Goal: Information Seeking & Learning: Learn about a topic

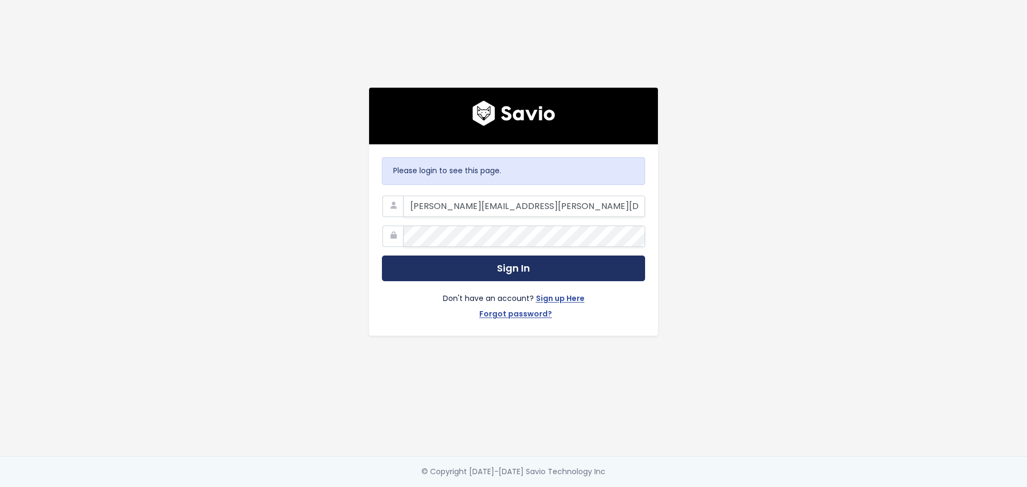
click at [511, 265] on button "Sign In" at bounding box center [513, 269] width 263 height 26
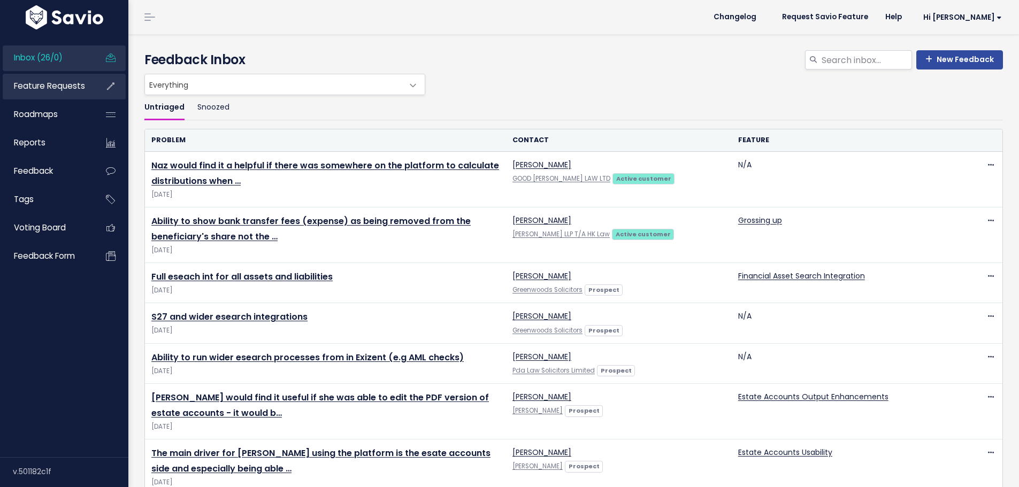
click at [33, 87] on span "Feature Requests" at bounding box center [49, 85] width 71 height 11
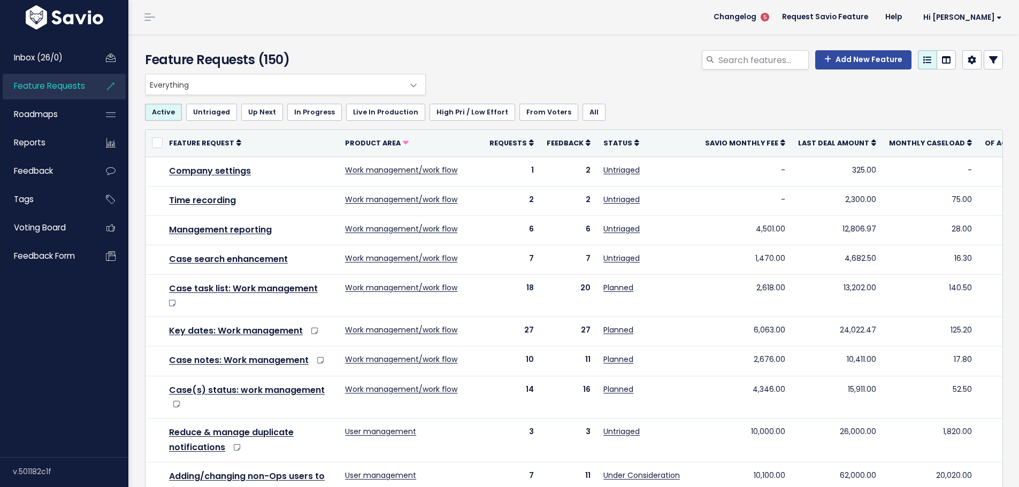
click at [989, 59] on icon at bounding box center [993, 60] width 9 height 9
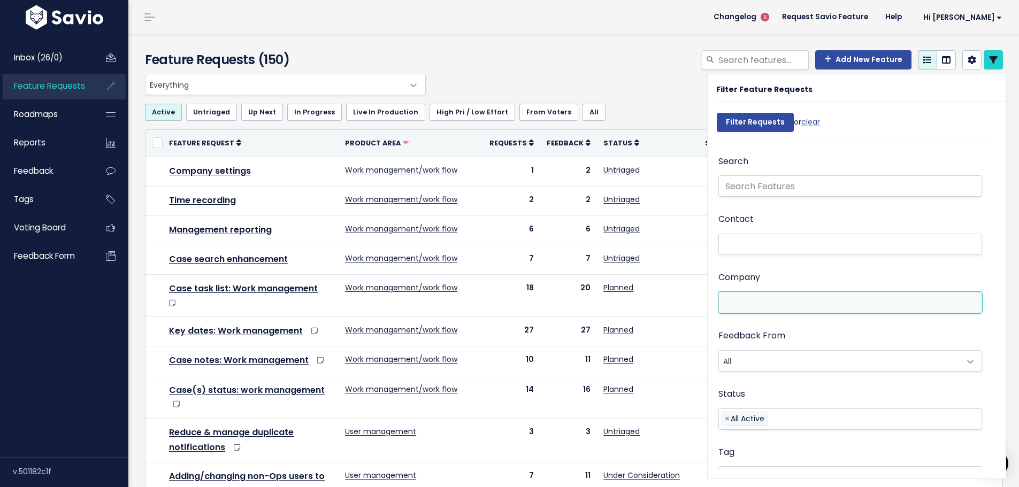
click at [773, 299] on li at bounding box center [848, 302] width 252 height 11
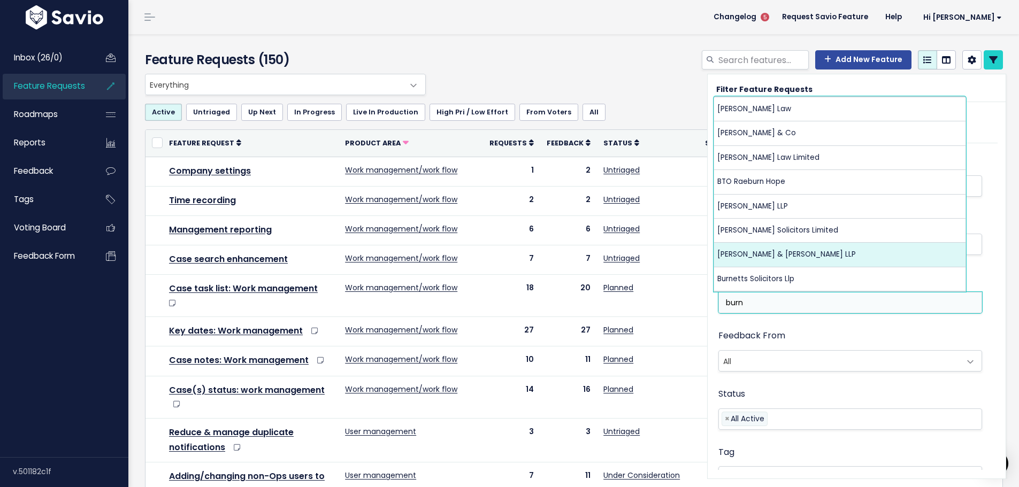
type input "burn"
select select "6538799"
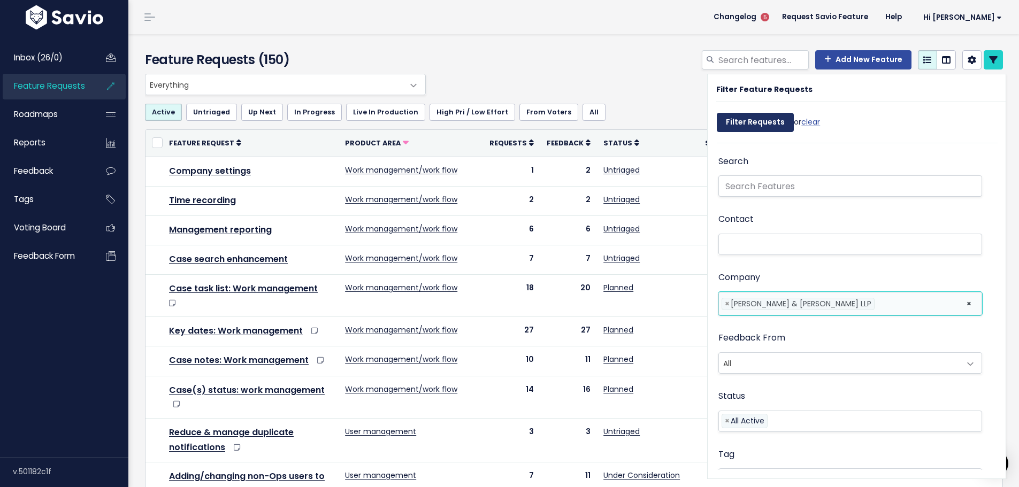
click at [756, 126] on input "Filter Requests" at bounding box center [755, 122] width 77 height 19
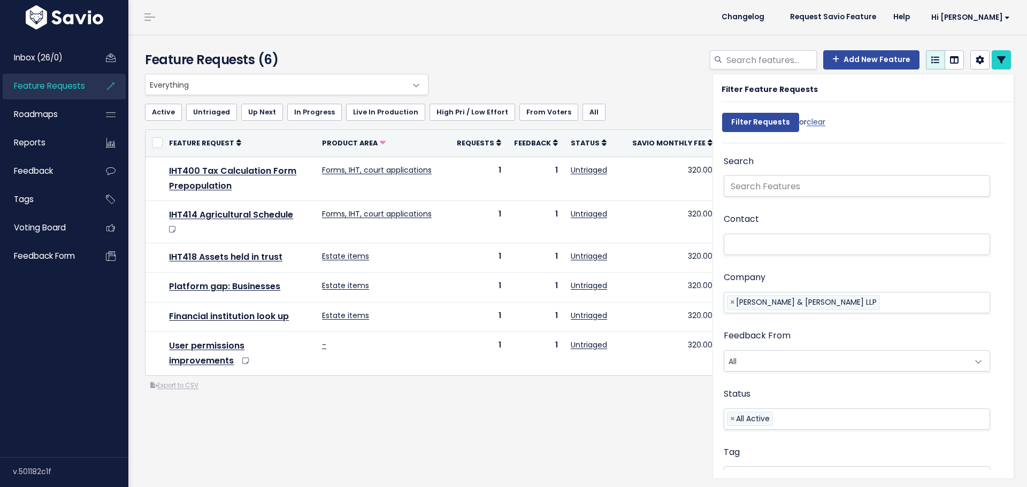
select select
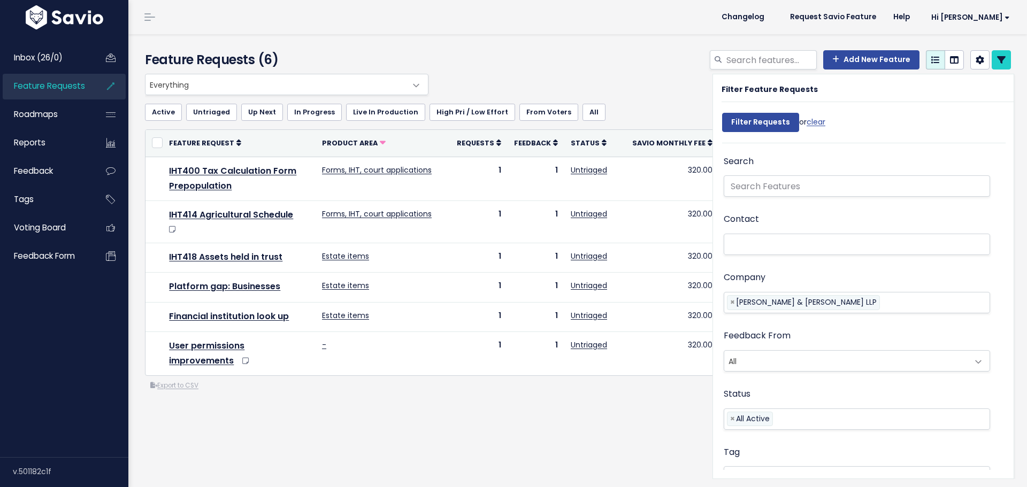
select select
click at [509, 437] on div "Feature Requests (6)" at bounding box center [577, 260] width 899 height 453
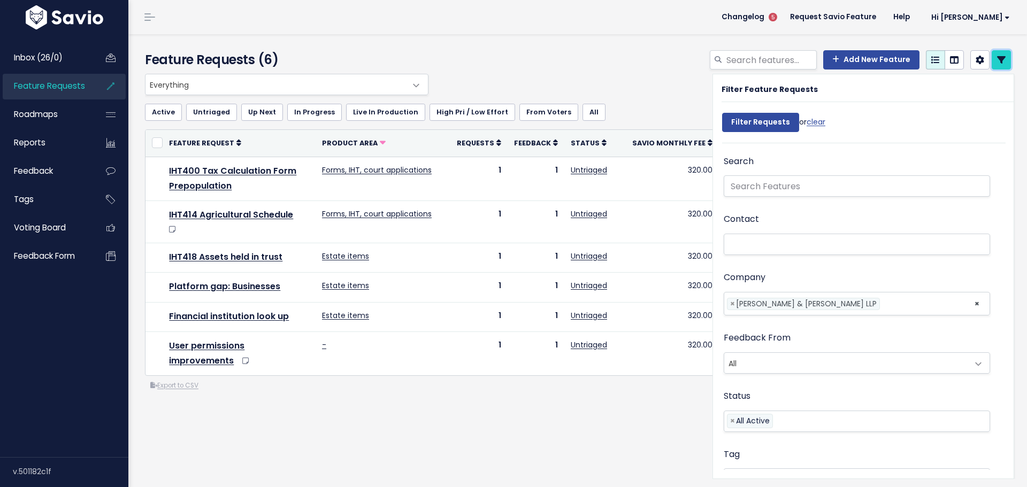
click at [994, 65] on link at bounding box center [1001, 59] width 19 height 19
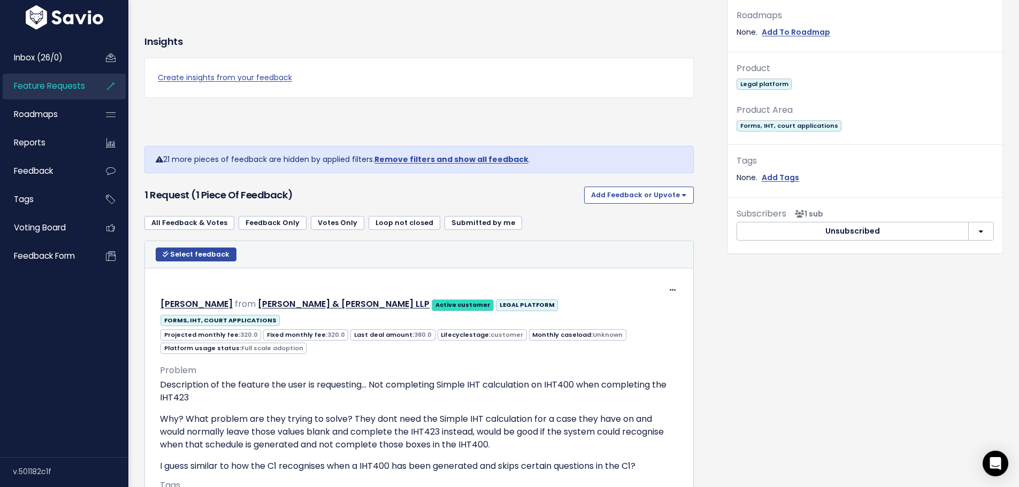
scroll to position [428, 0]
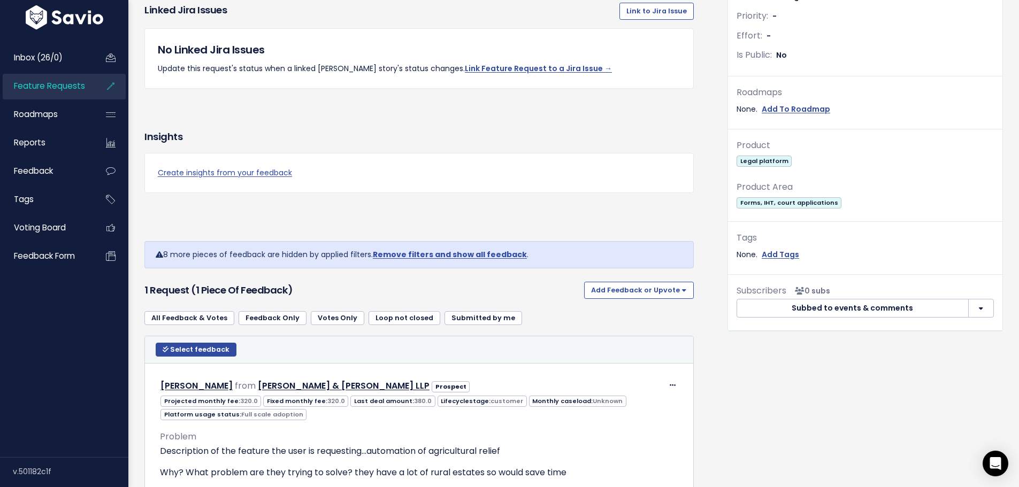
scroll to position [321, 0]
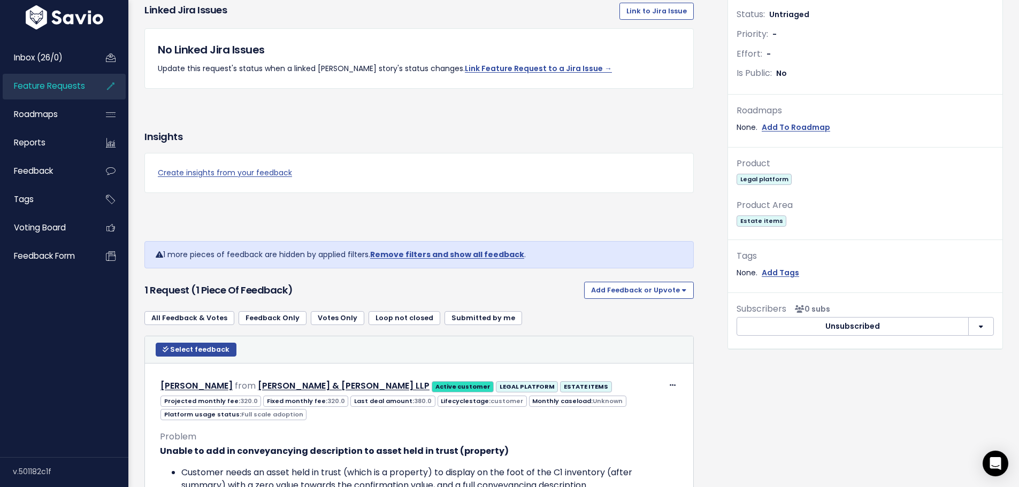
scroll to position [321, 0]
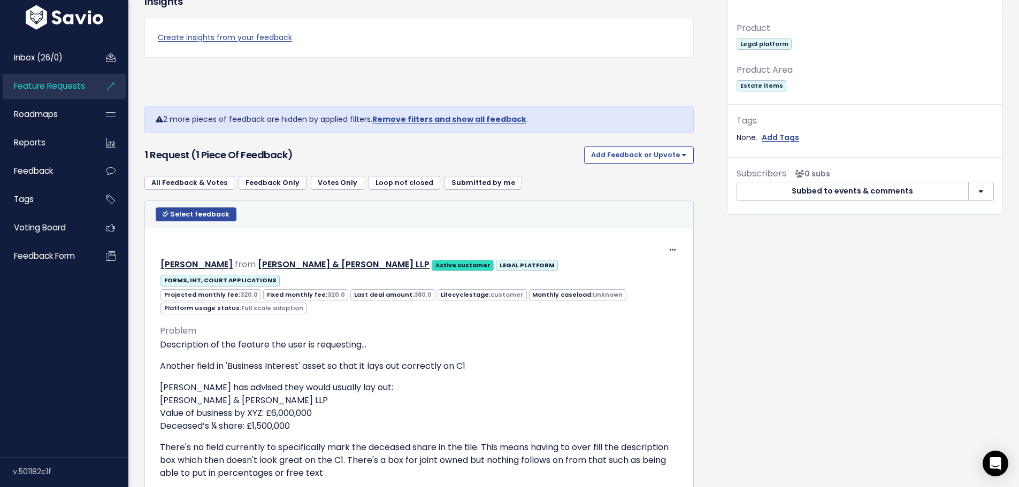
scroll to position [481, 0]
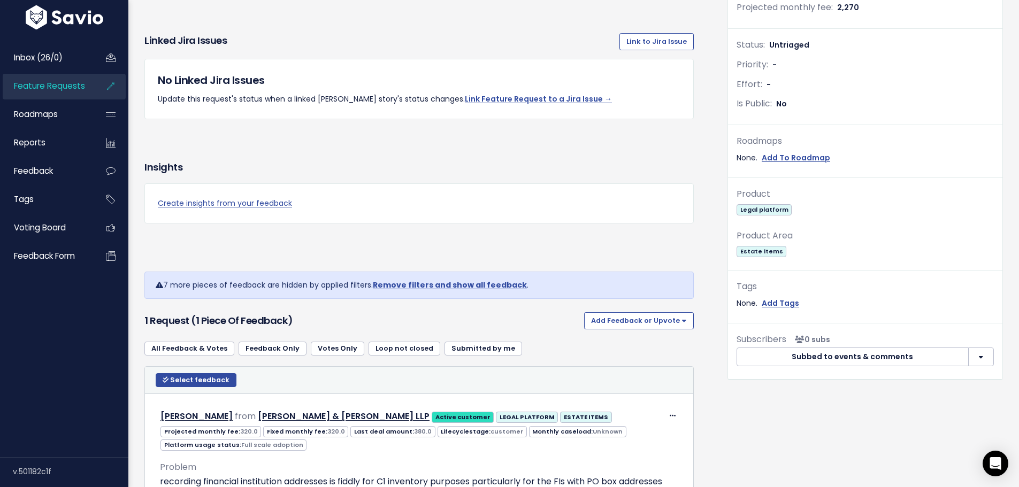
scroll to position [267, 0]
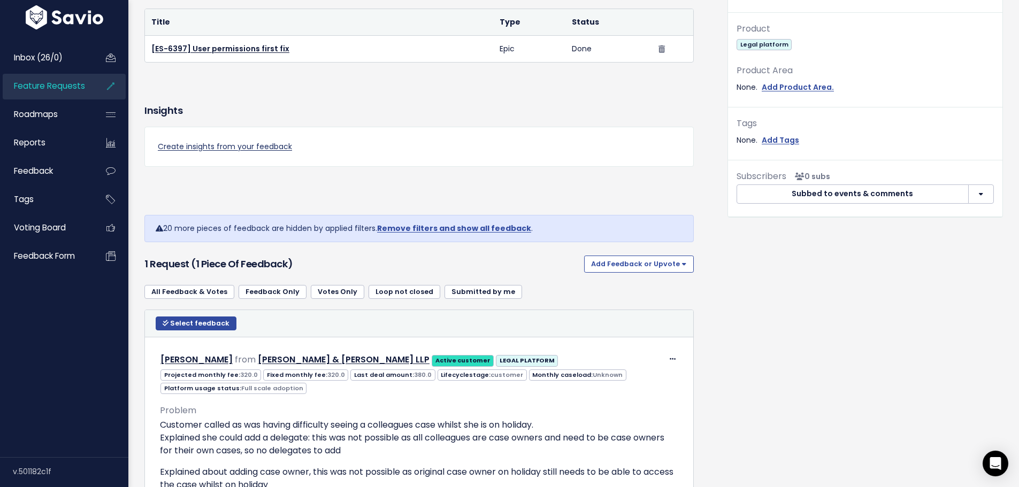
scroll to position [428, 0]
